Goal: Information Seeking & Learning: Find specific fact

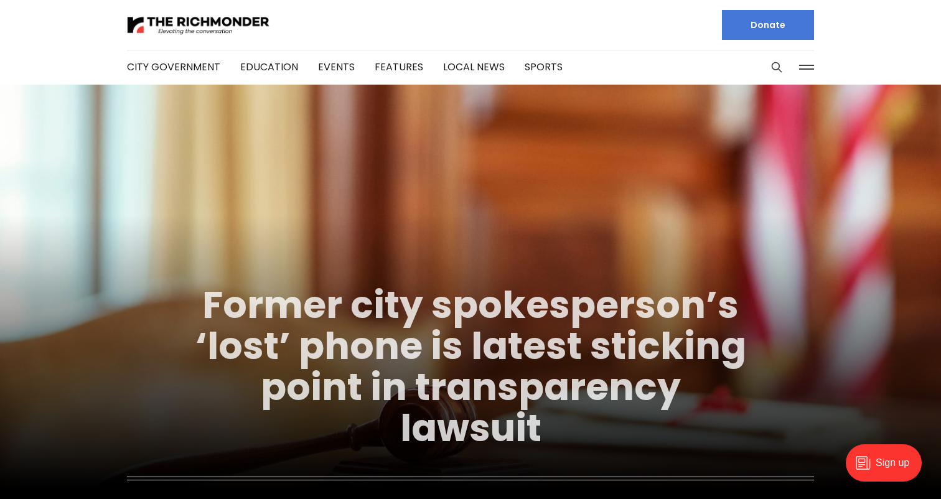
click at [408, 311] on link "Former city spokesperson’s ‘lost’ phone is latest sticking point in transparenc…" at bounding box center [470, 367] width 551 height 176
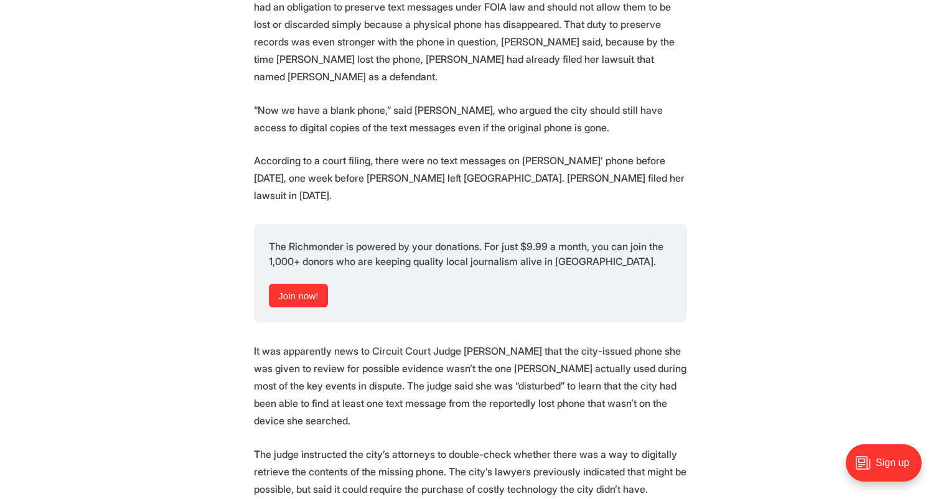
scroll to position [1393, 0]
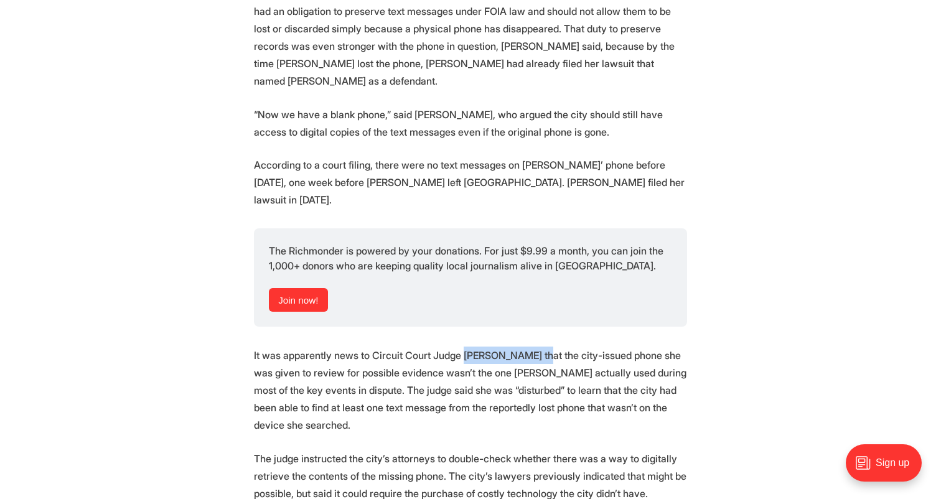
drag, startPoint x: 458, startPoint y: 284, endPoint x: 527, endPoint y: 285, distance: 69.1
click at [527, 347] on p "It was apparently news to Circuit Court Judge [PERSON_NAME] that the city-issue…" at bounding box center [470, 390] width 433 height 87
copy p "[PERSON_NAME]"
